Goal: Task Accomplishment & Management: Complete application form

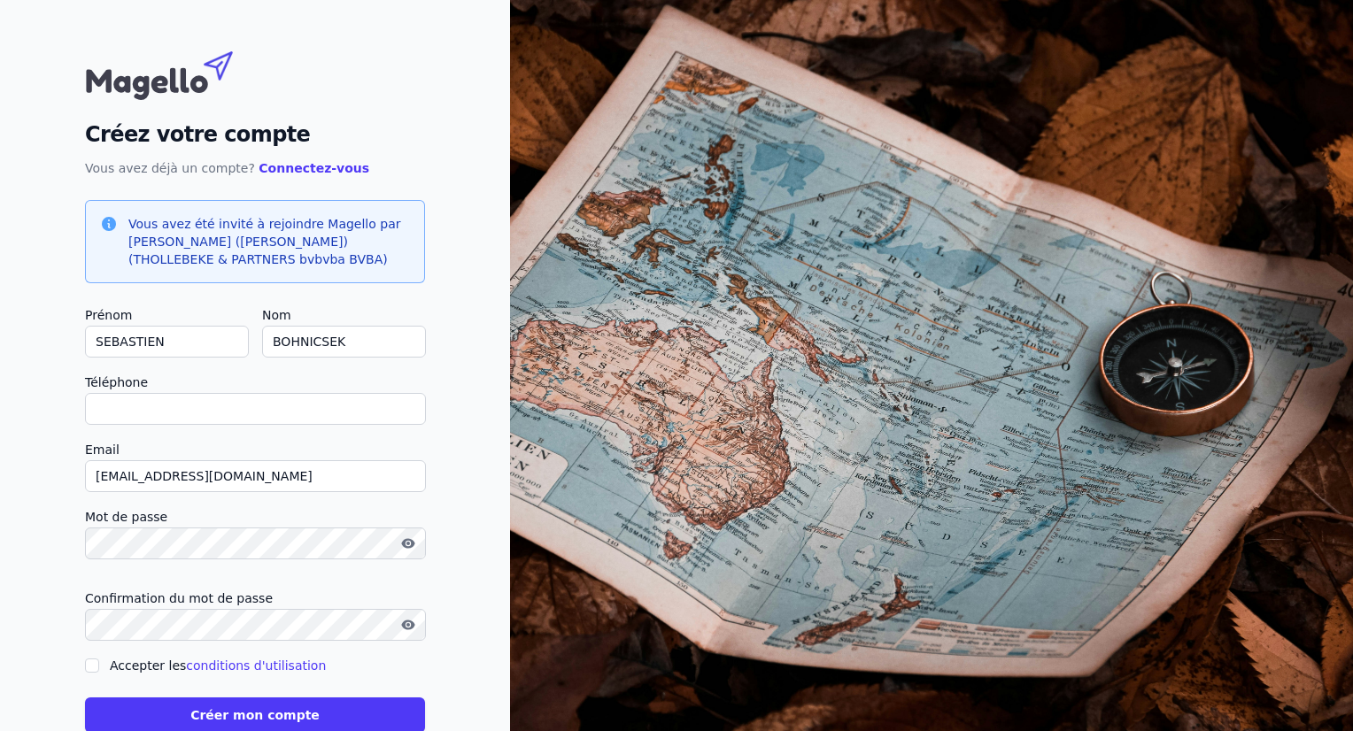
scroll to position [44, 0]
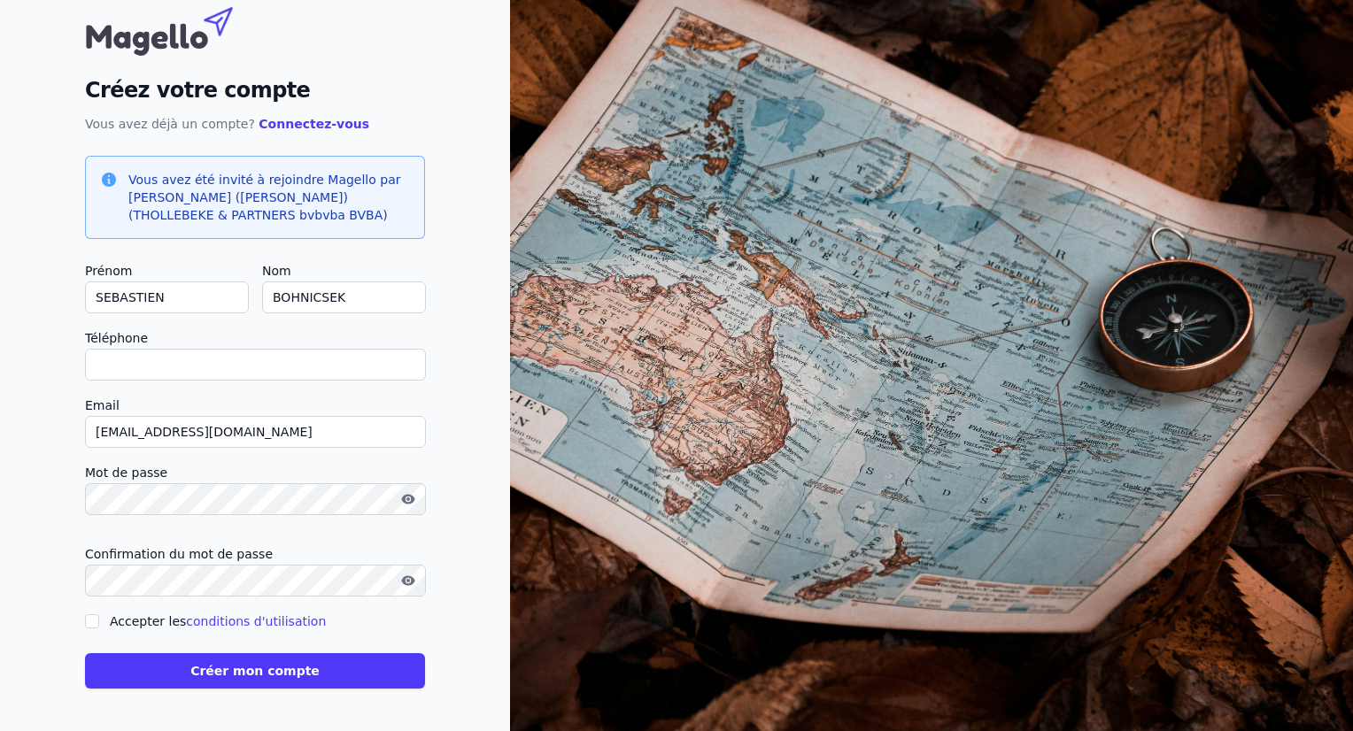
click at [319, 367] on input "Téléphone" at bounding box center [255, 365] width 341 height 32
type input "[PHONE_NUMBER]"
click at [85, 619] on input "Accepter les conditions d'utilisation" at bounding box center [92, 621] width 14 height 14
checkbox input "true"
click at [239, 675] on button "Créer mon compte" at bounding box center [255, 670] width 340 height 35
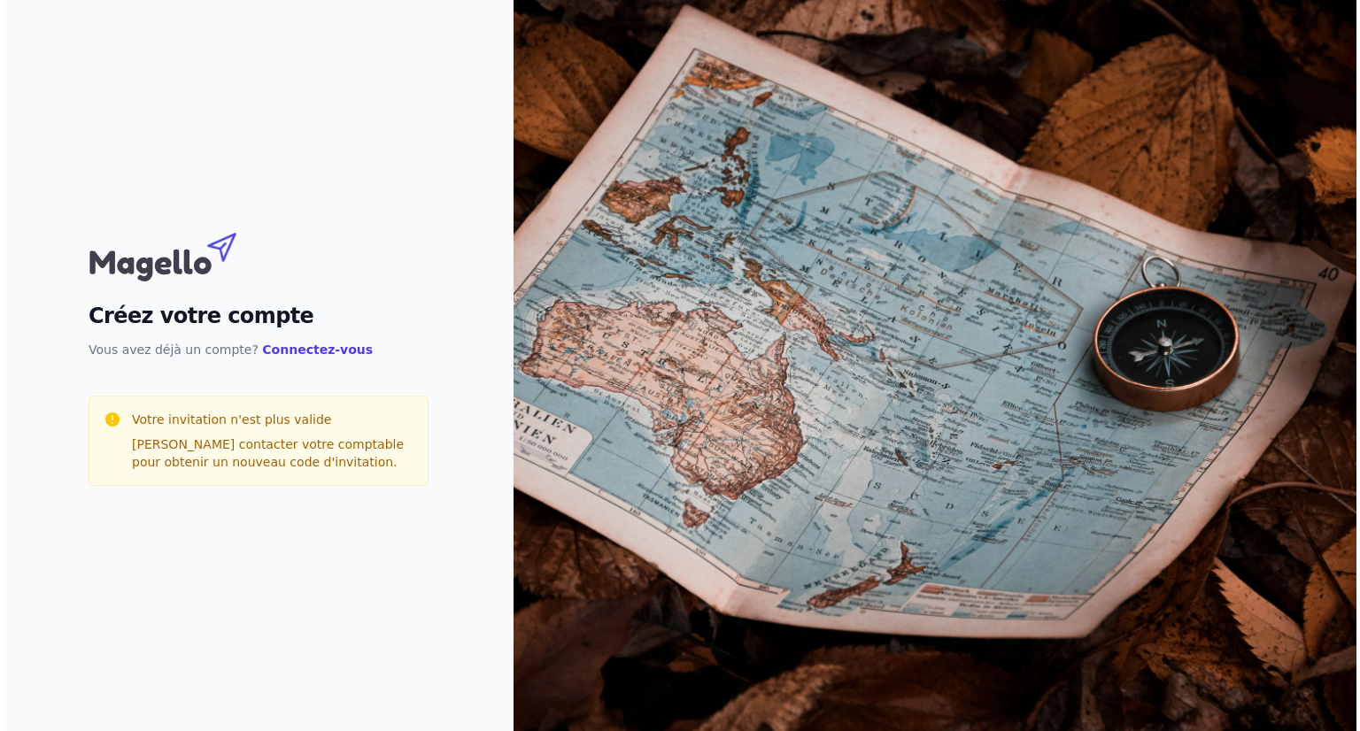
scroll to position [0, 0]
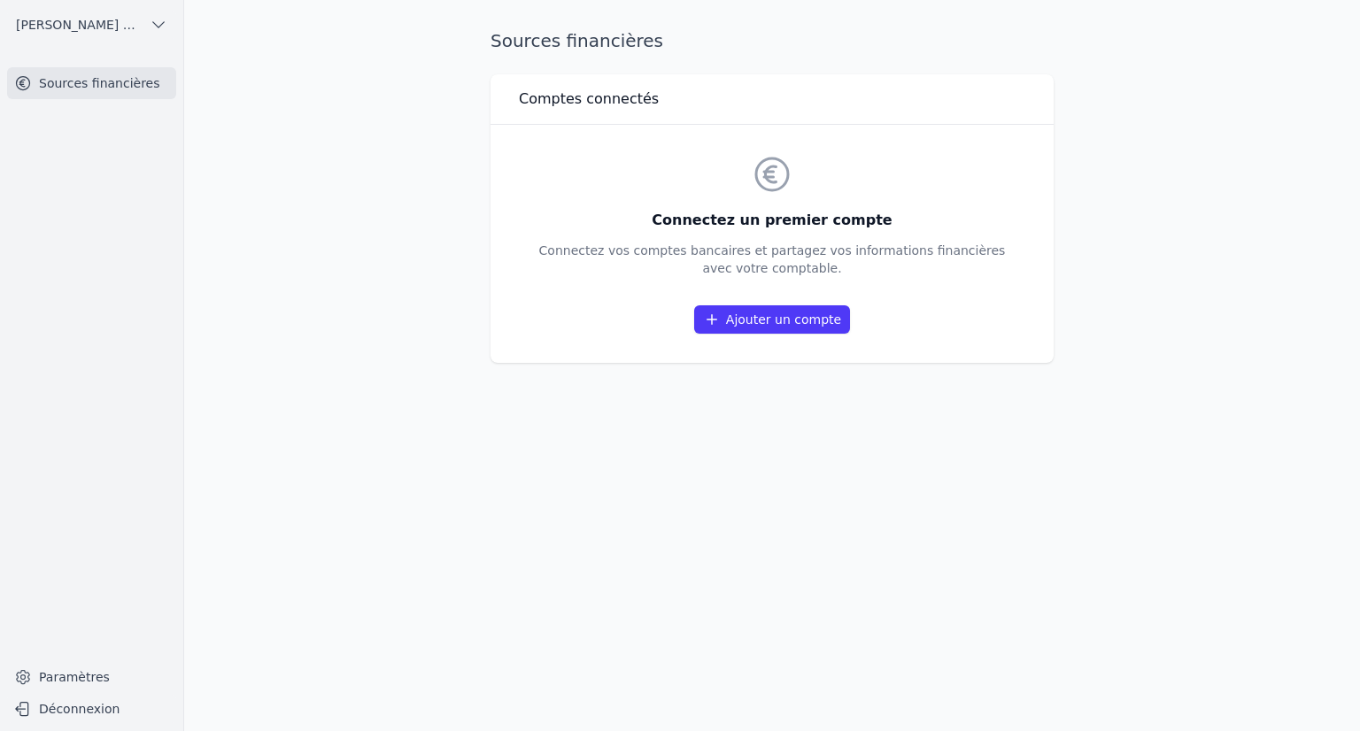
click at [1253, 37] on main "Sources financières Comptes connectés Connectez un premier compte Connectez vos…" at bounding box center [680, 365] width 1360 height 731
click at [784, 317] on link "Ajouter un compte" at bounding box center [772, 319] width 156 height 28
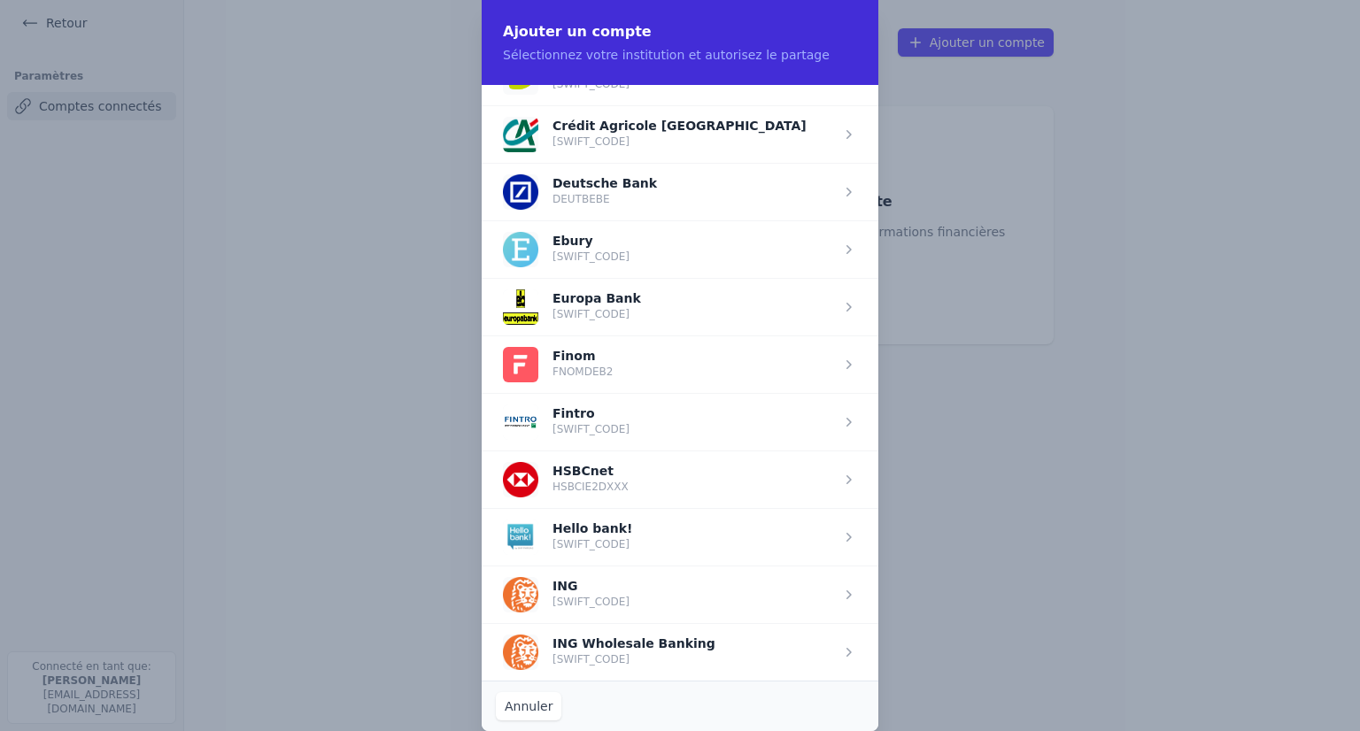
scroll to position [903, 0]
click at [659, 407] on span "button" at bounding box center [680, 422] width 397 height 58
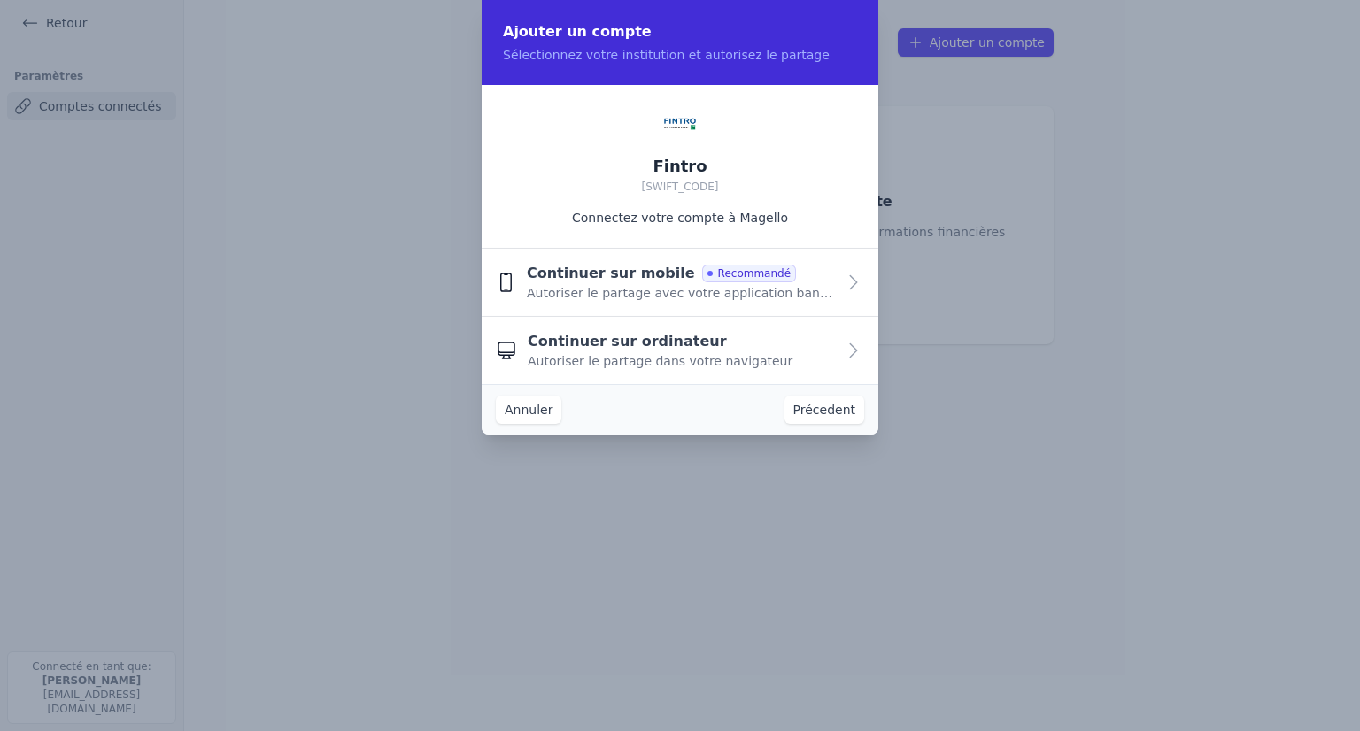
click at [846, 296] on button "Continuer sur mobile Recommandé Autoriser le partage avec votre application ban…" at bounding box center [680, 283] width 397 height 68
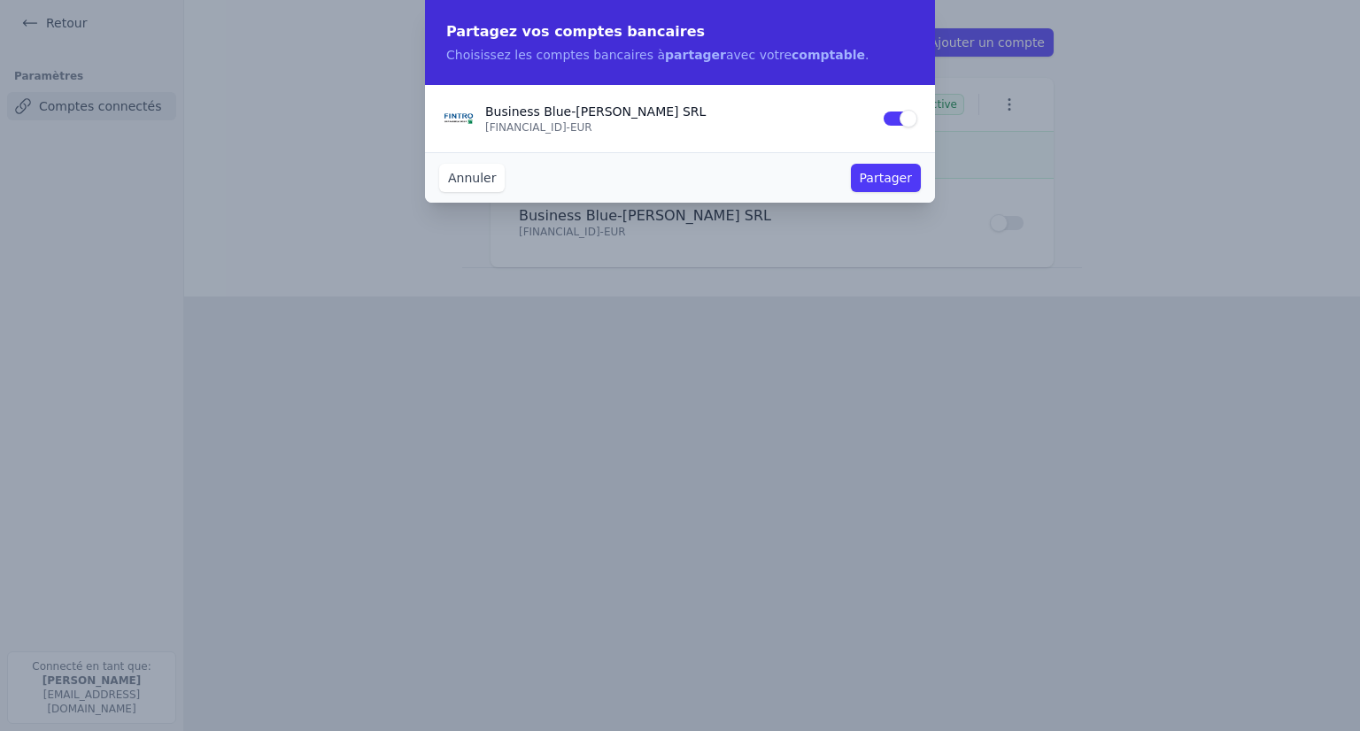
click at [889, 176] on button "Partager" at bounding box center [886, 178] width 70 height 28
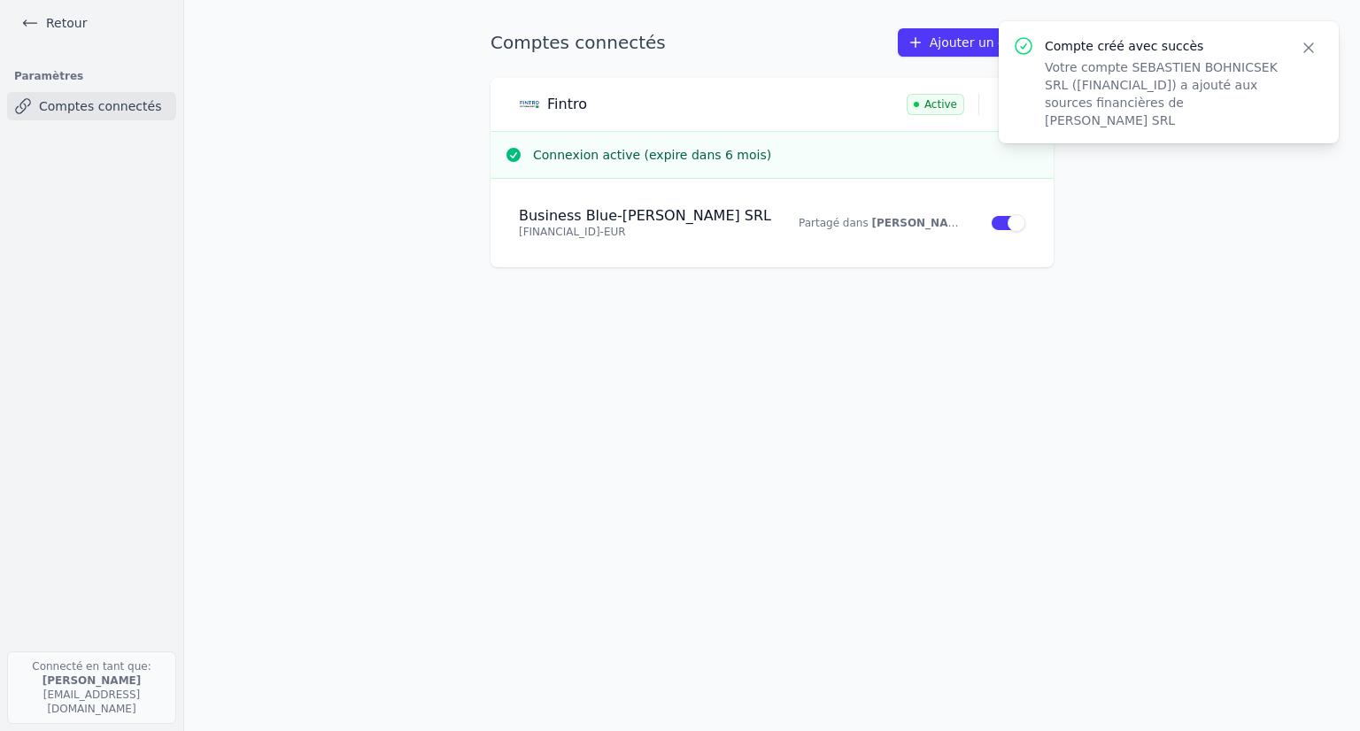
click at [1300, 42] on icon "button" at bounding box center [1309, 48] width 18 height 18
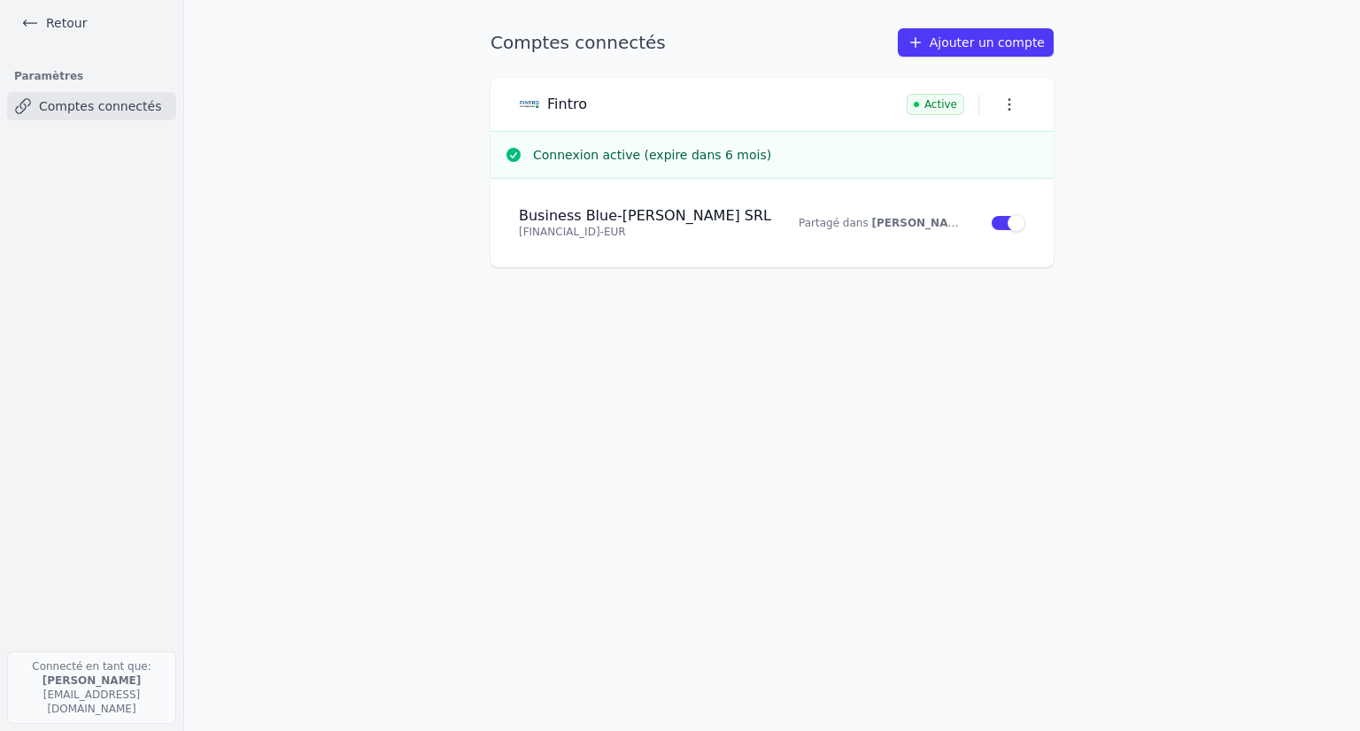
click at [970, 43] on link "Ajouter un compte" at bounding box center [976, 42] width 156 height 28
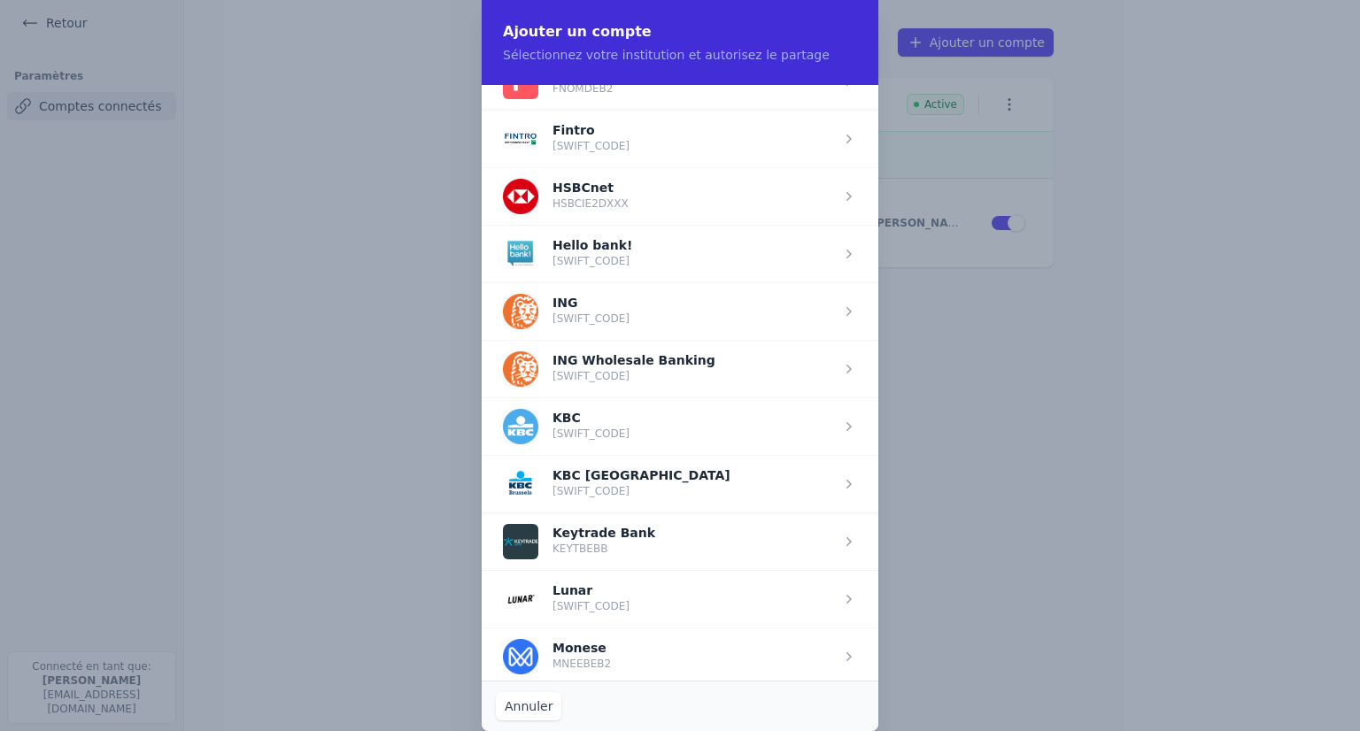
scroll to position [1136, 0]
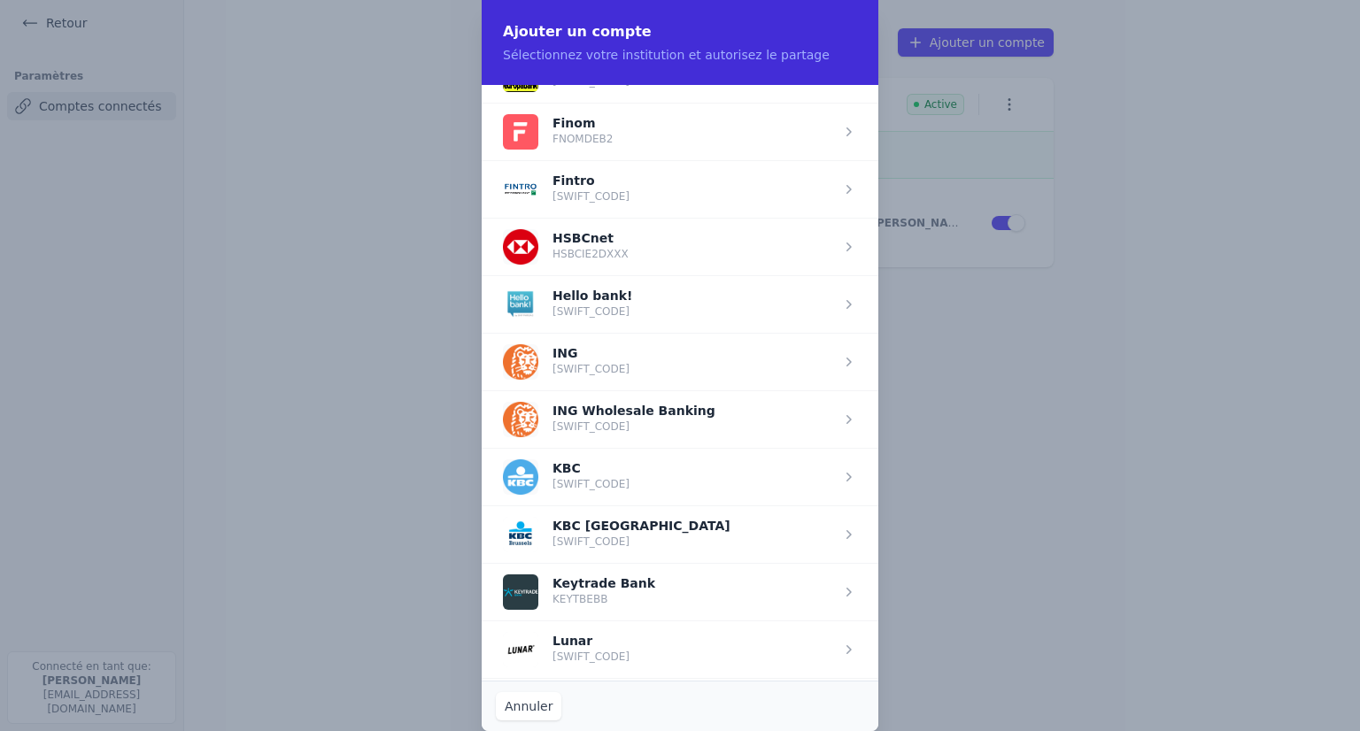
click at [622, 183] on span "button" at bounding box center [680, 189] width 397 height 58
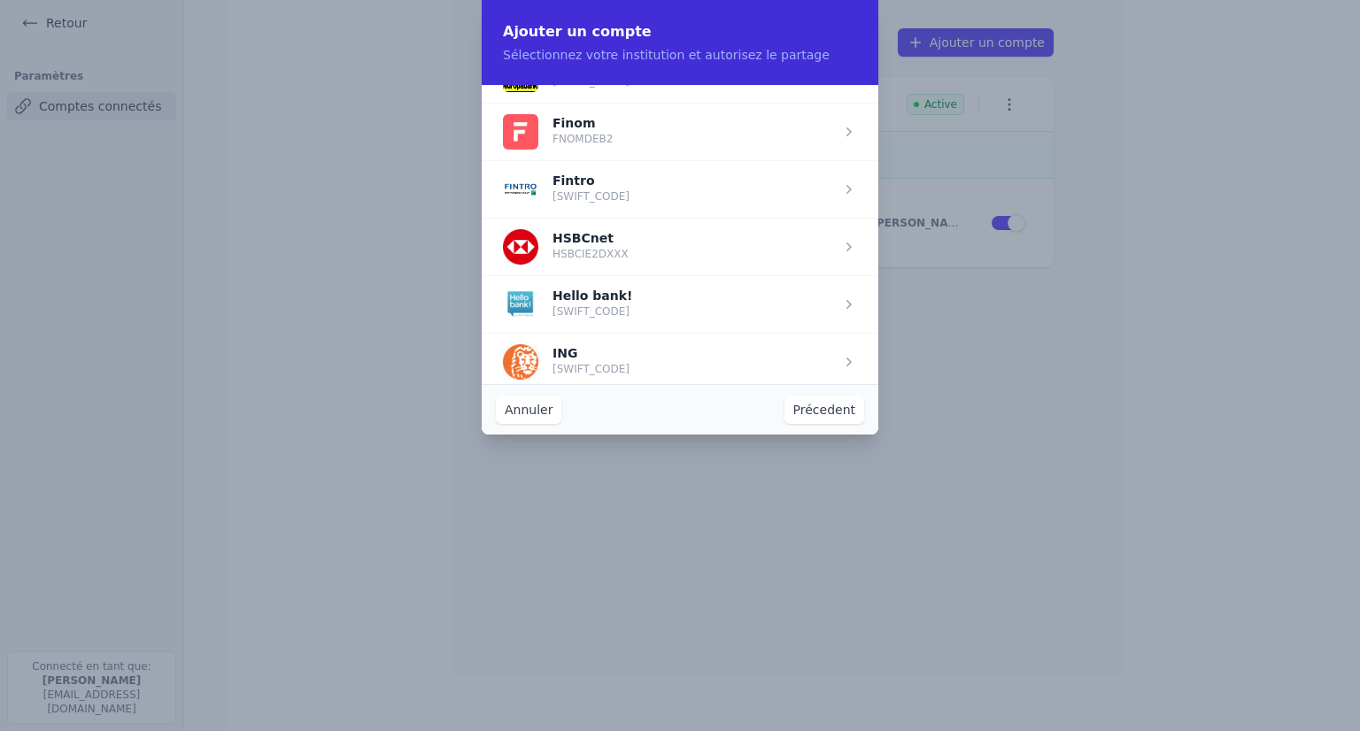
scroll to position [0, 0]
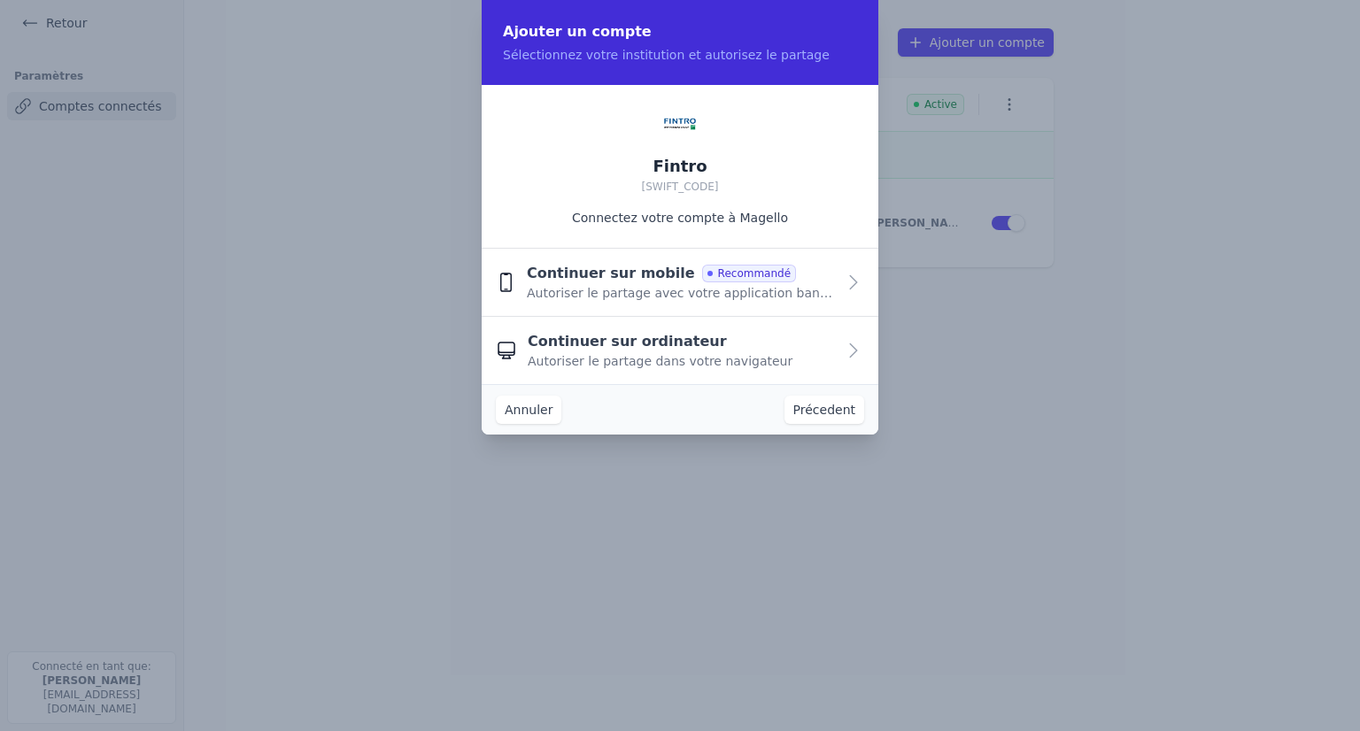
click at [654, 288] on span "Autoriser le partage avec votre application bancaire" at bounding box center [681, 293] width 309 height 18
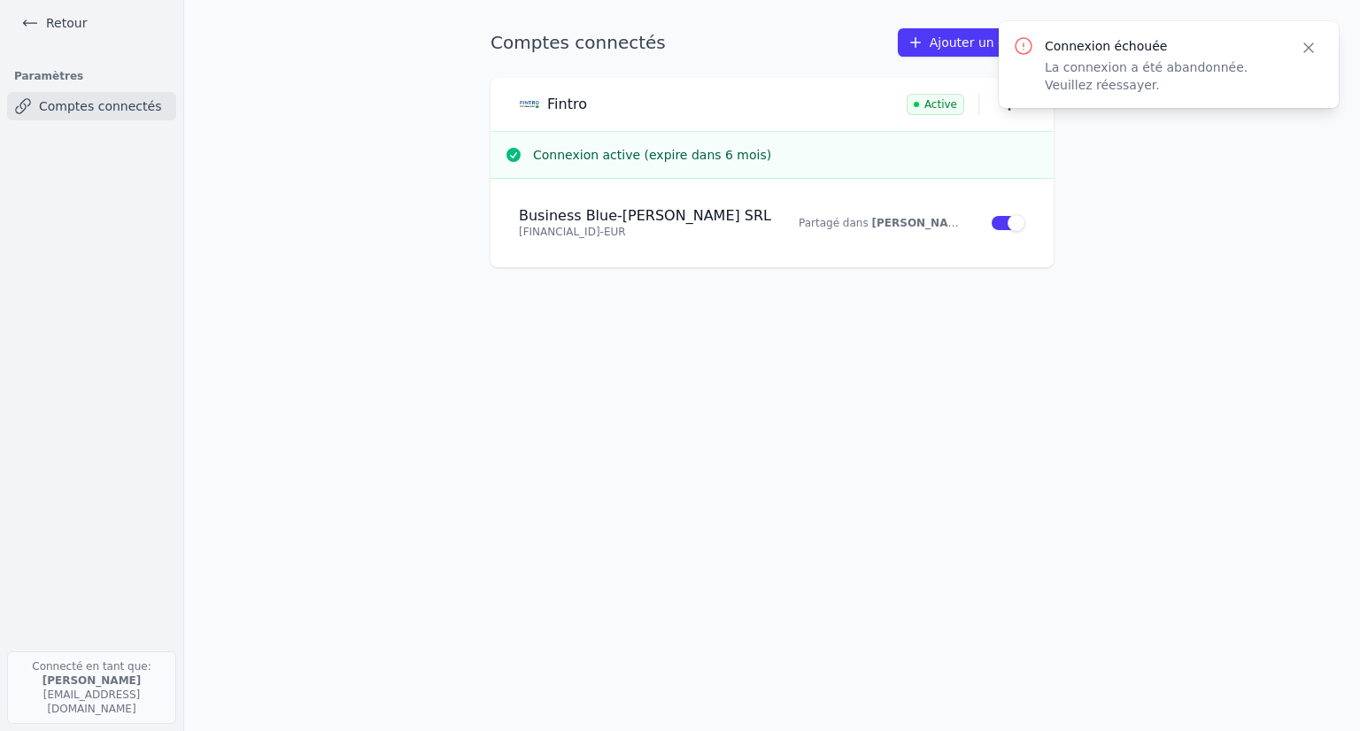
click at [1316, 51] on icon "button" at bounding box center [1309, 48] width 18 height 18
click at [1013, 112] on icon "button" at bounding box center [1010, 105] width 18 height 18
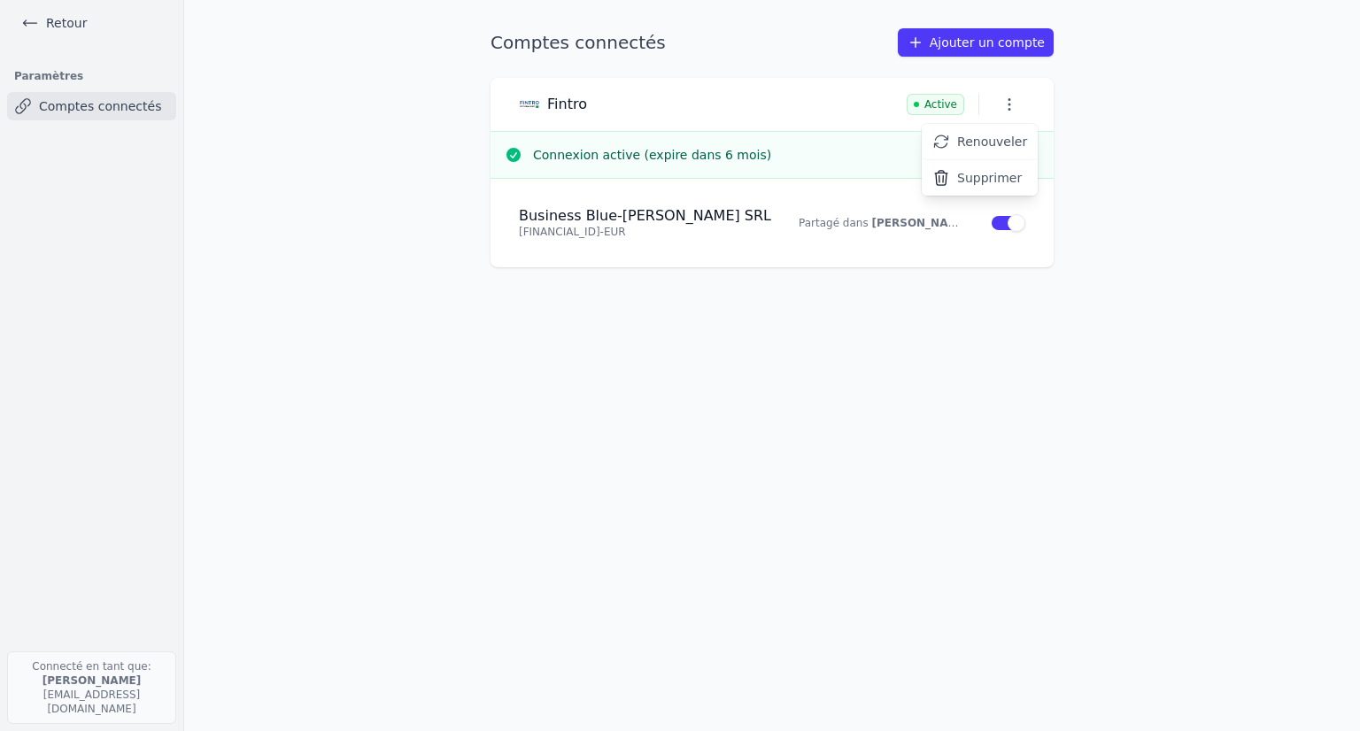
click at [773, 168] on div at bounding box center [680, 365] width 1360 height 731
click at [807, 633] on div "Comptes connectés Ajouter un compte Fintro Active Connexion active (expire dans…" at bounding box center [772, 365] width 620 height 675
